Goal: Navigation & Orientation: Find specific page/section

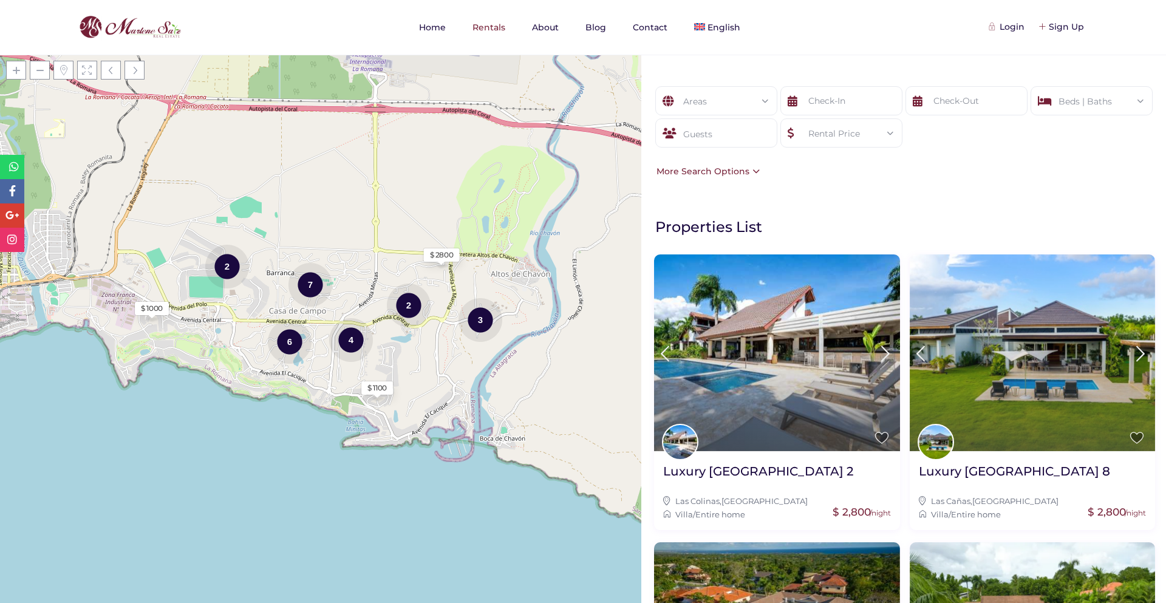
click at [832, 126] on div "Rental Price" at bounding box center [841, 133] width 103 height 29
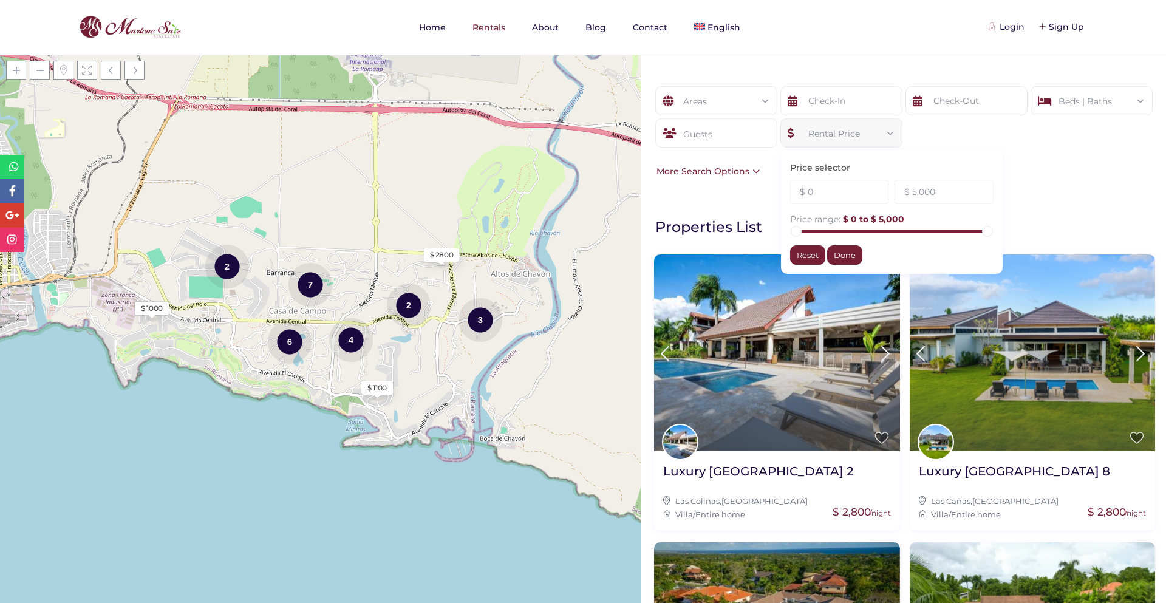
click at [832, 126] on div "Rental Price" at bounding box center [841, 133] width 103 height 29
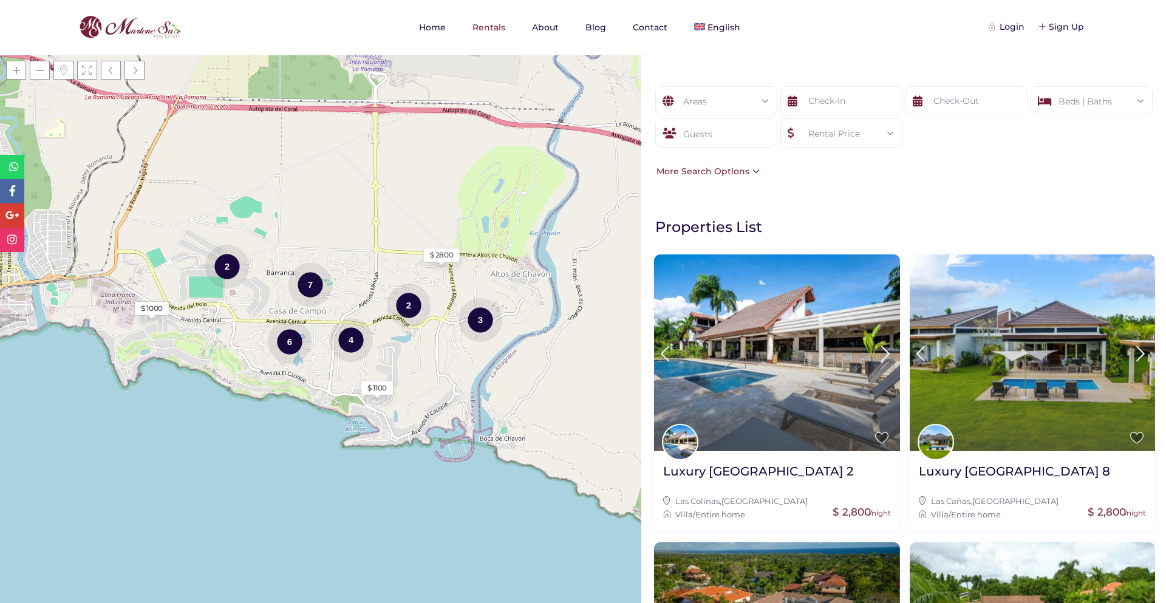
click at [832, 126] on div "Rental Price" at bounding box center [841, 133] width 103 height 29
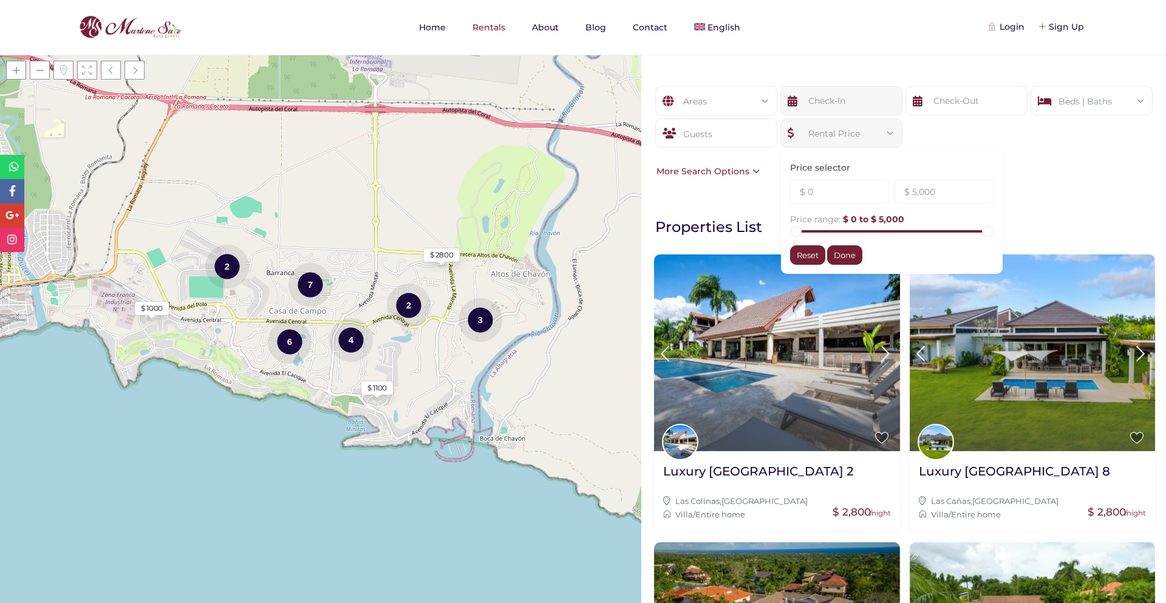
click at [813, 103] on input "text" at bounding box center [841, 100] width 122 height 29
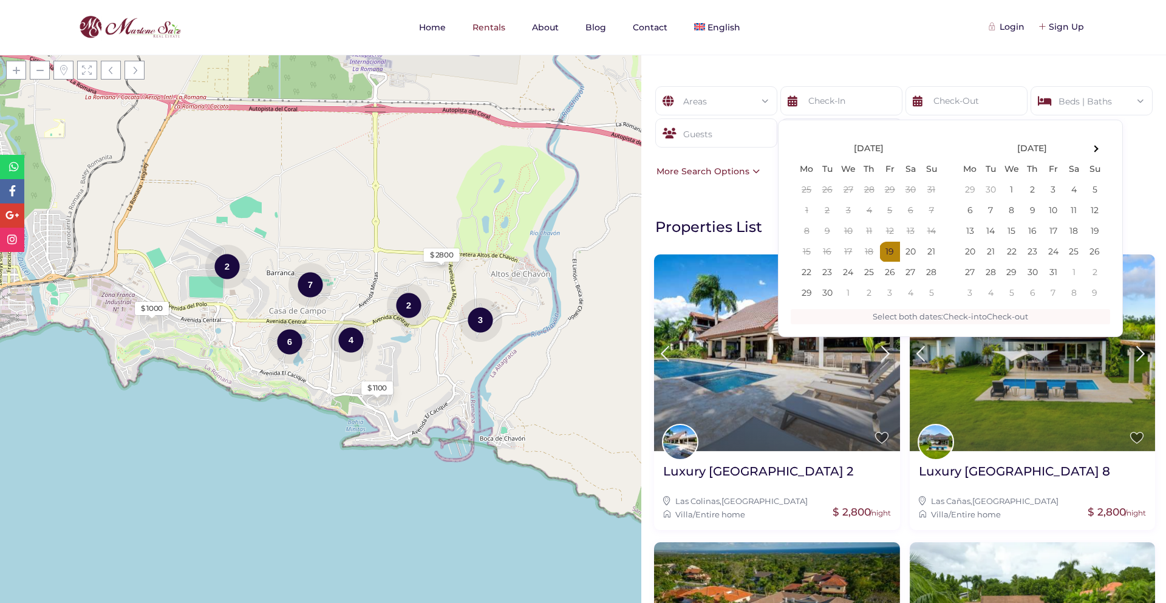
click at [733, 123] on div "Guests" at bounding box center [716, 132] width 122 height 29
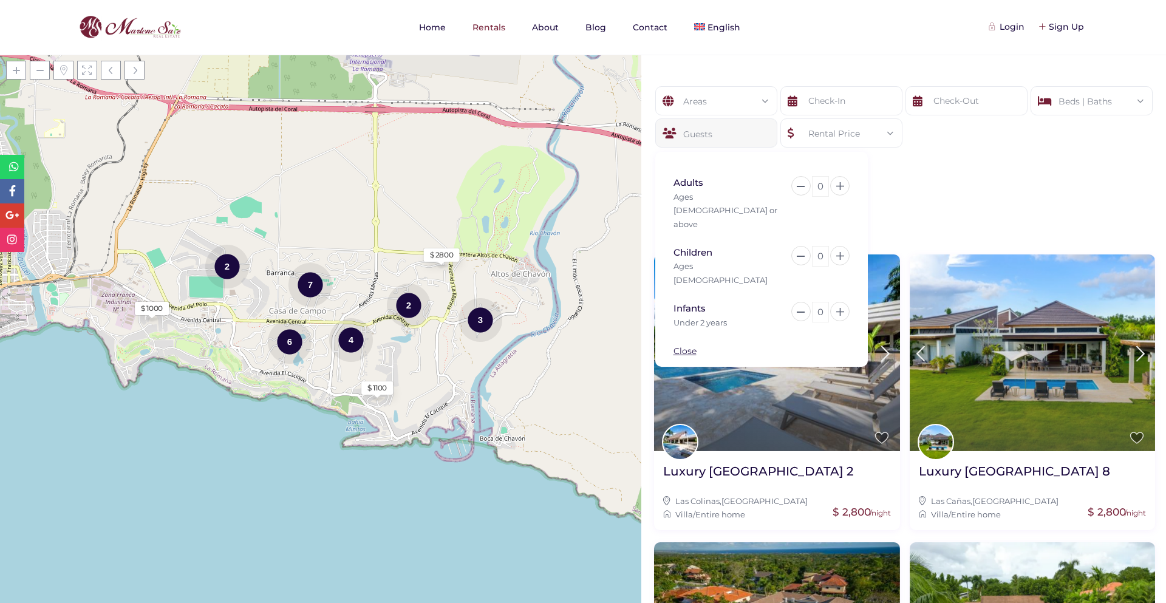
click at [803, 127] on div "Rental Price" at bounding box center [841, 133] width 103 height 29
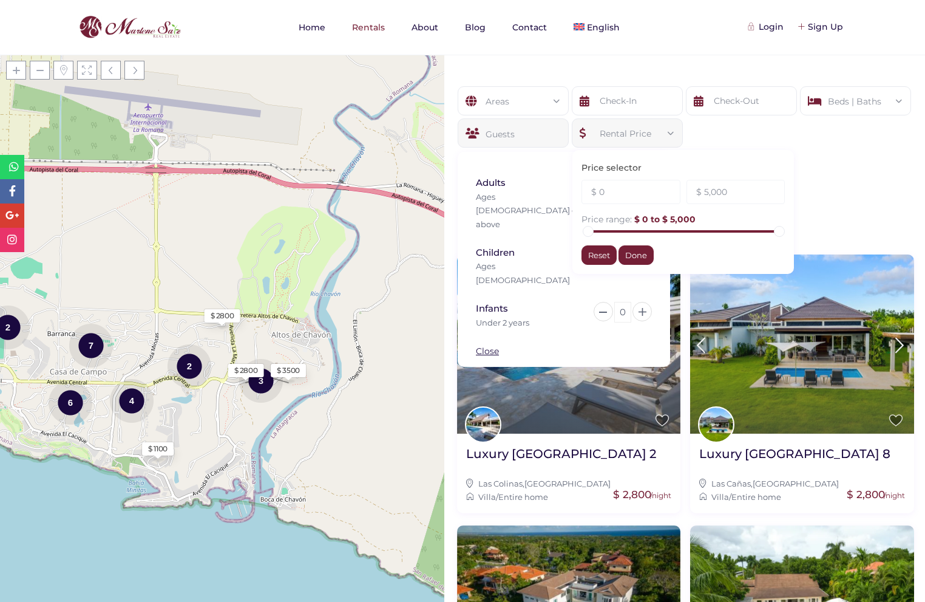
click at [864, 180] on div "Areas All Areas Casa De Campo (27) - Barranca (1) - Barranca Oeste (1) - Barran…" at bounding box center [684, 132] width 481 height 128
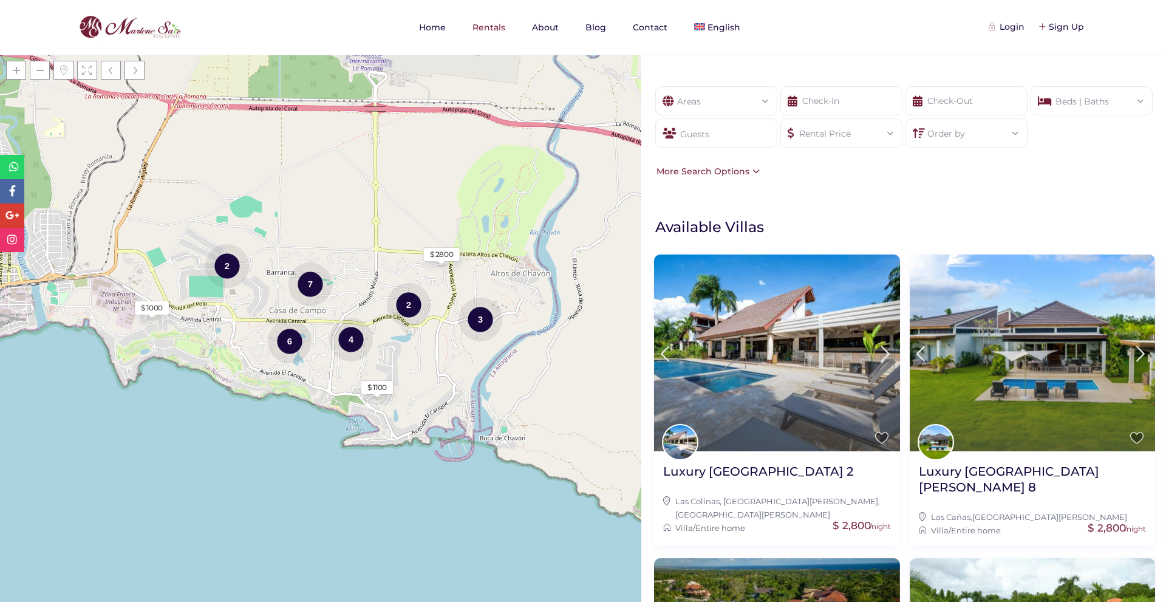
click at [835, 135] on div "Rental Price" at bounding box center [841, 129] width 103 height 21
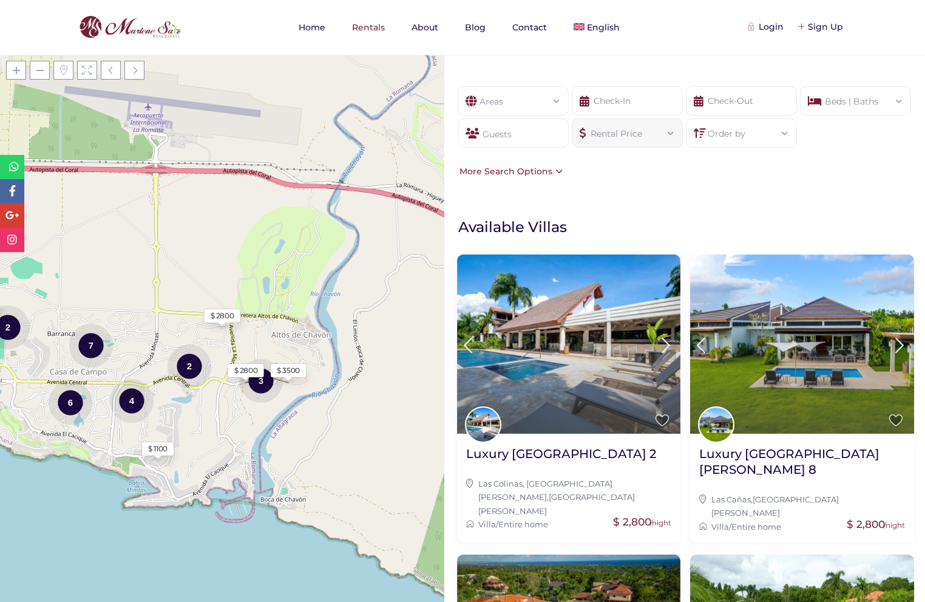
click at [634, 137] on div "Rental Price" at bounding box center [628, 129] width 92 height 21
click at [629, 132] on div "Rental Price" at bounding box center [628, 129] width 92 height 21
click at [619, 128] on div "Rental Price" at bounding box center [628, 129] width 92 height 21
click at [648, 134] on div "Rental Price" at bounding box center [628, 129] width 92 height 21
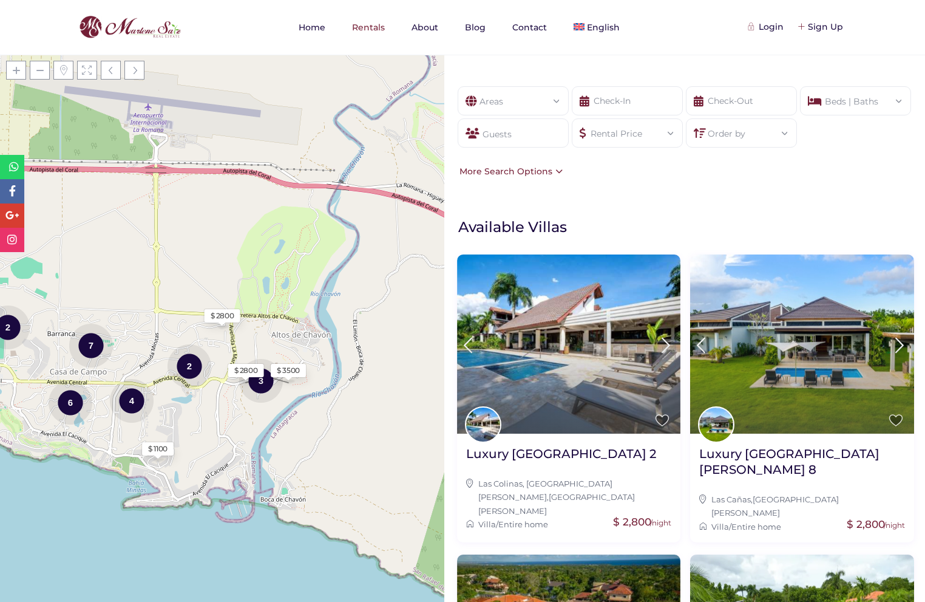
click at [648, 134] on div "Rental Price" at bounding box center [628, 129] width 92 height 21
click at [597, 73] on link "Español" at bounding box center [641, 80] width 158 height 27
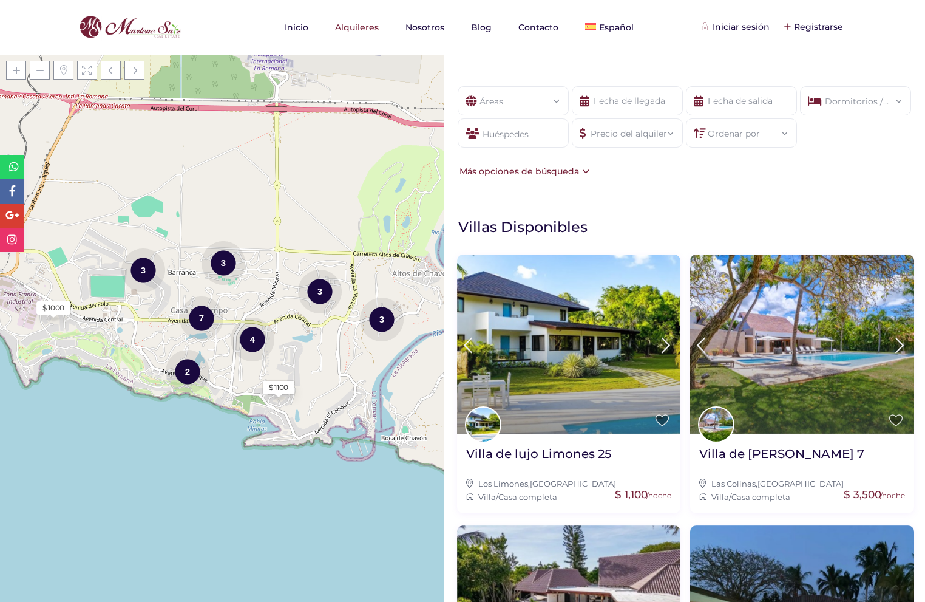
drag, startPoint x: 628, startPoint y: 135, endPoint x: 598, endPoint y: 130, distance: 30.2
click at [598, 130] on div "Precio del alquiler" at bounding box center [628, 129] width 92 height 21
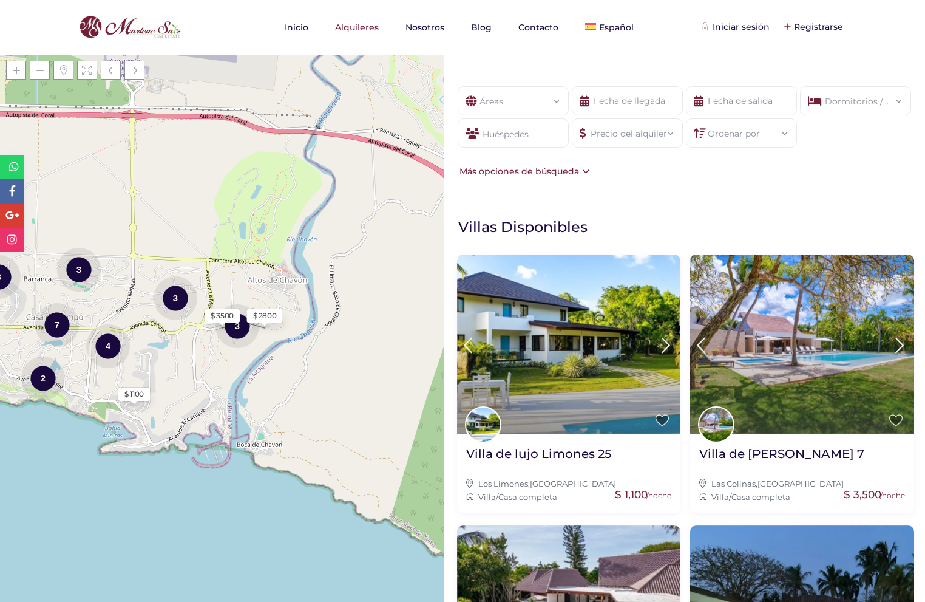
click at [636, 140] on div "Precio del alquiler" at bounding box center [628, 129] width 92 height 21
click at [853, 97] on div "Dormitorios / Baños" at bounding box center [856, 97] width 92 height 21
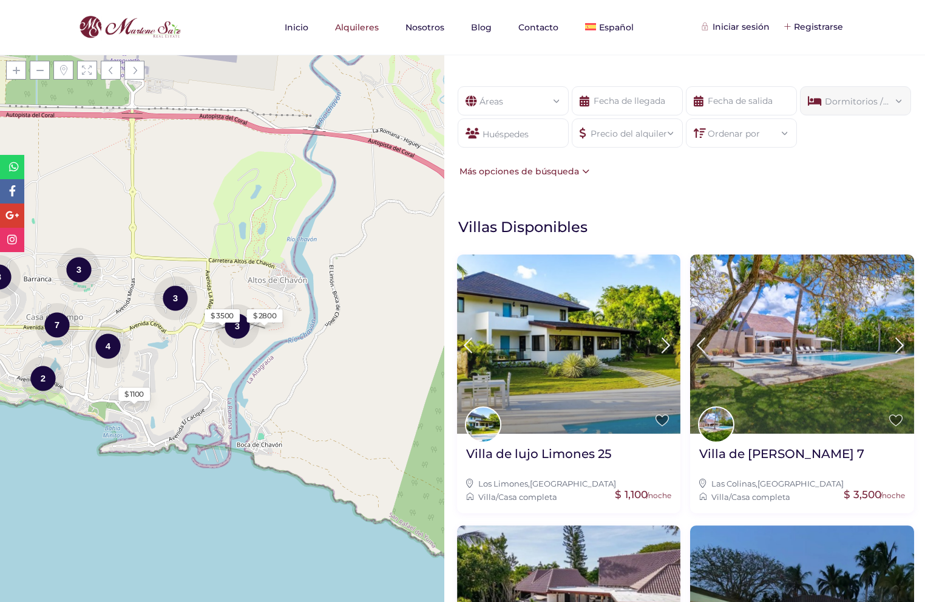
click at [853, 97] on div "Dormitorios / Baños" at bounding box center [856, 97] width 92 height 21
click at [824, 48] on nav "Inicio Alquileres Nosotros Blog Contacto Español English" at bounding box center [463, 27] width 822 height 55
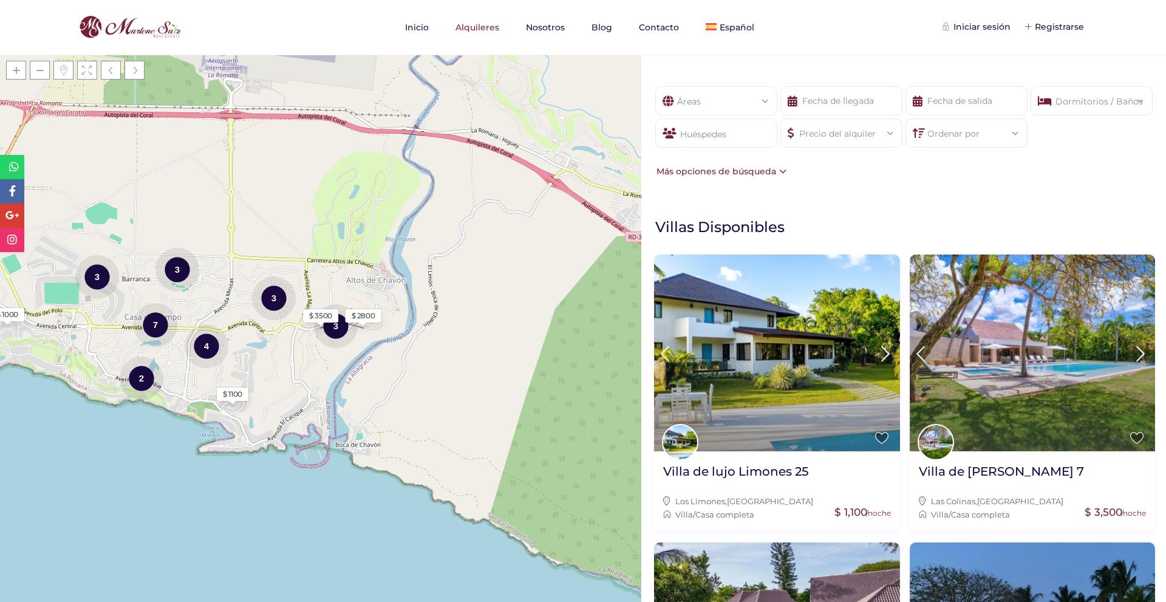
click at [858, 199] on div "Mostrar filtros Áreas Todas las areas Casa De Campo (26) - Barranca (1) - Barra…" at bounding box center [903, 328] width 524 height 547
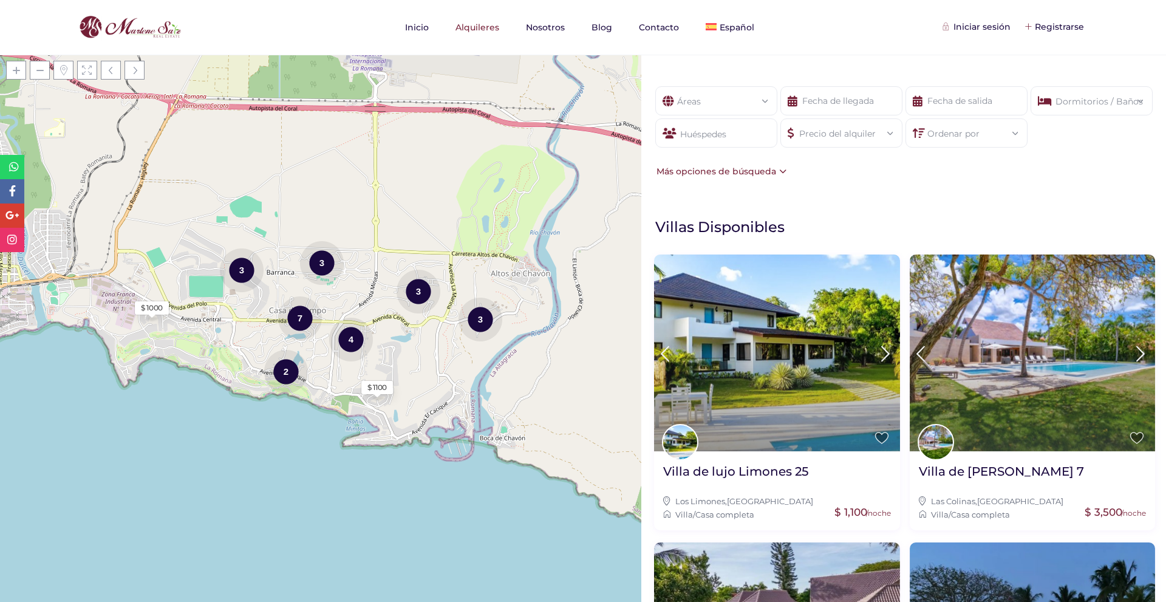
click at [838, 139] on div "Precio del alquiler" at bounding box center [841, 129] width 103 height 21
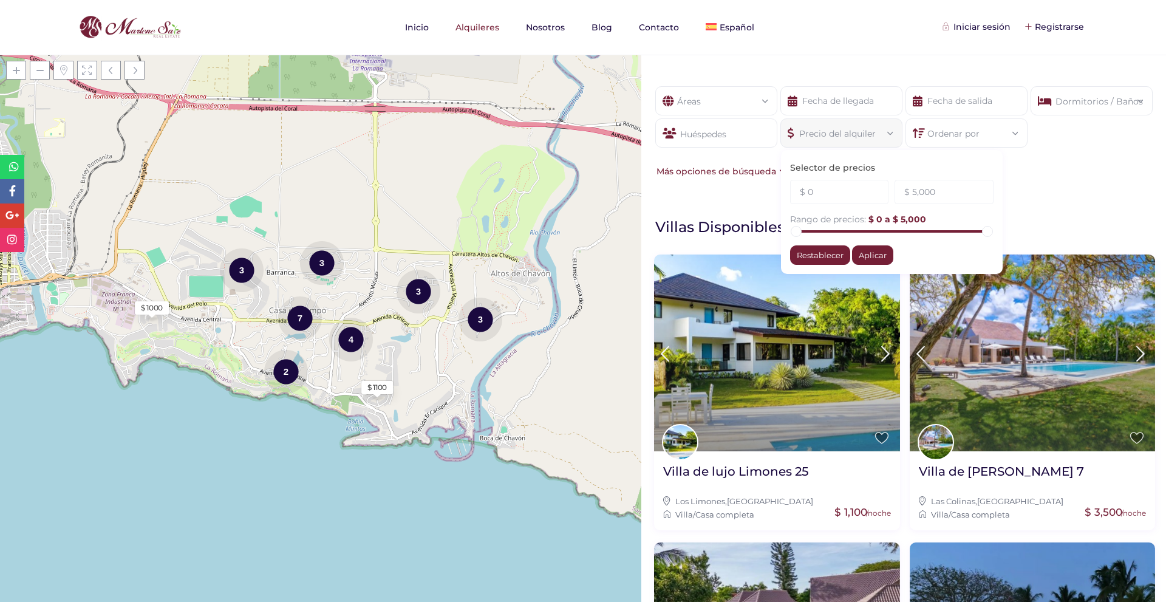
click at [846, 138] on div "Precio del alquiler" at bounding box center [841, 129] width 103 height 21
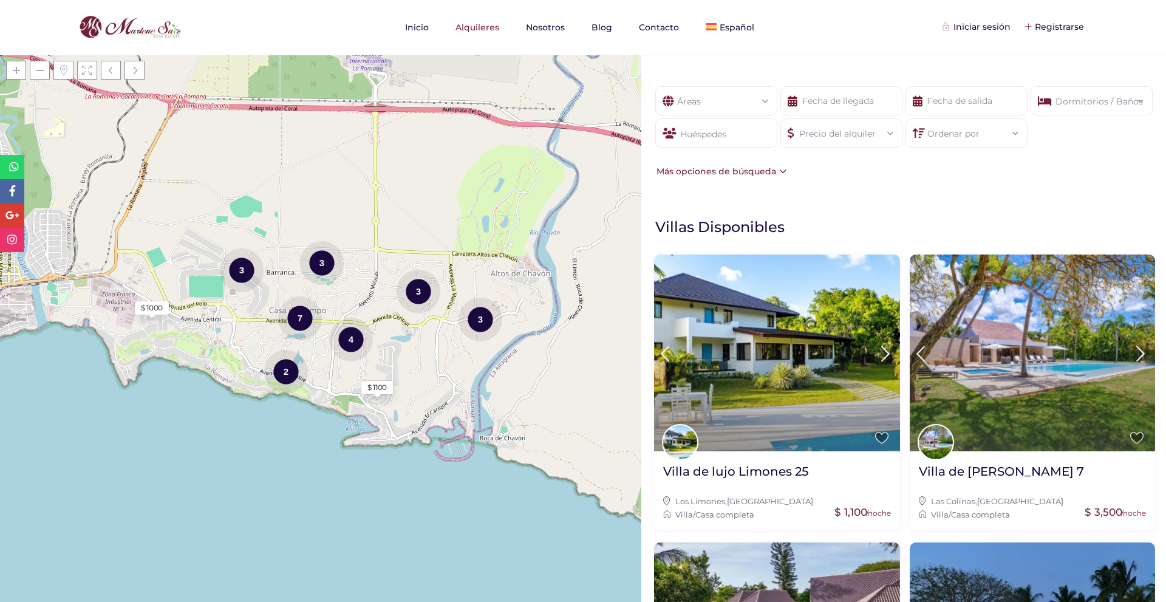
click at [846, 138] on div "Precio del alquiler" at bounding box center [841, 129] width 103 height 21
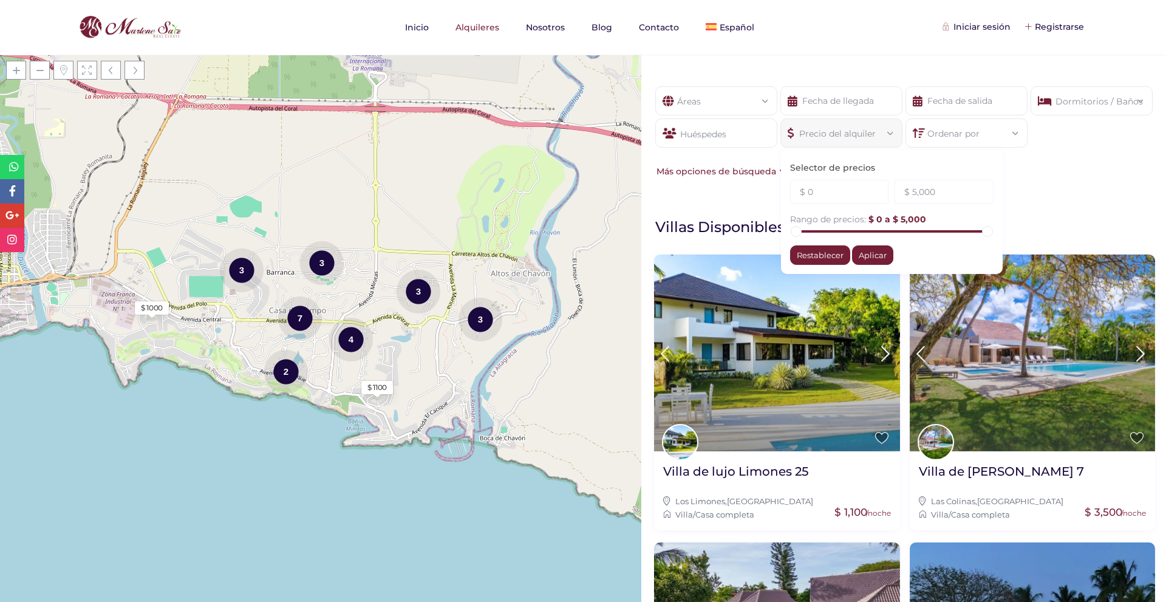
click at [846, 138] on div "Precio del alquiler" at bounding box center [841, 129] width 103 height 21
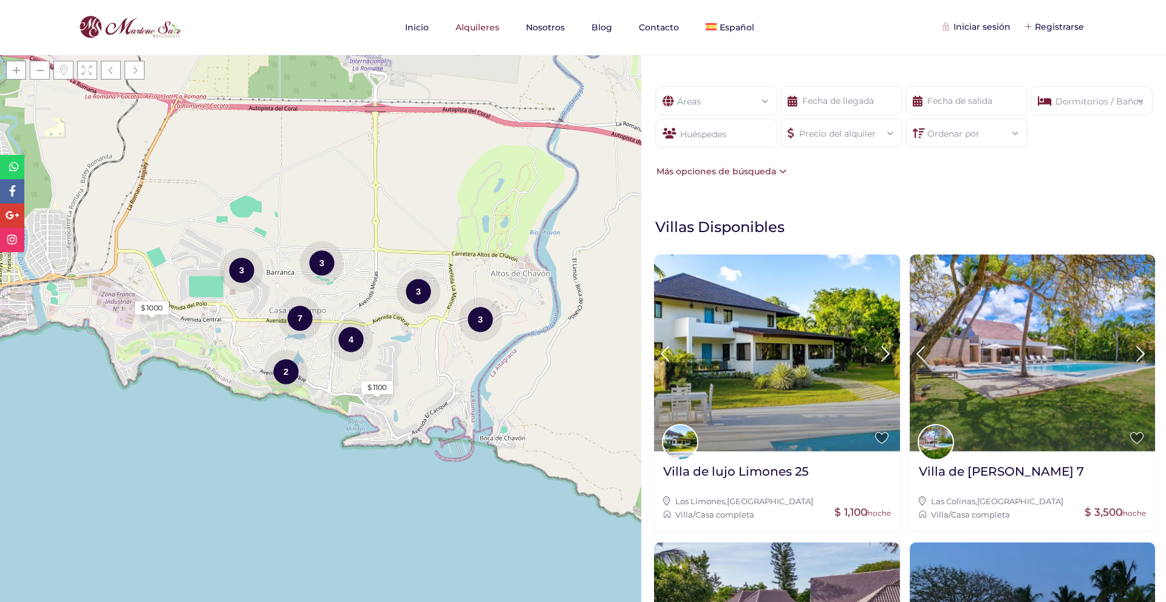
click at [1050, 102] on div "Dormitorios / Baños" at bounding box center [1091, 100] width 103 height 27
click at [850, 176] on div "Áreas Todas las areas [GEOGRAPHIC_DATA] (26) - [GEOGRAPHIC_DATA] (1) - [GEOGRAP…" at bounding box center [903, 132] width 524 height 128
